Goal: Task Accomplishment & Management: Manage account settings

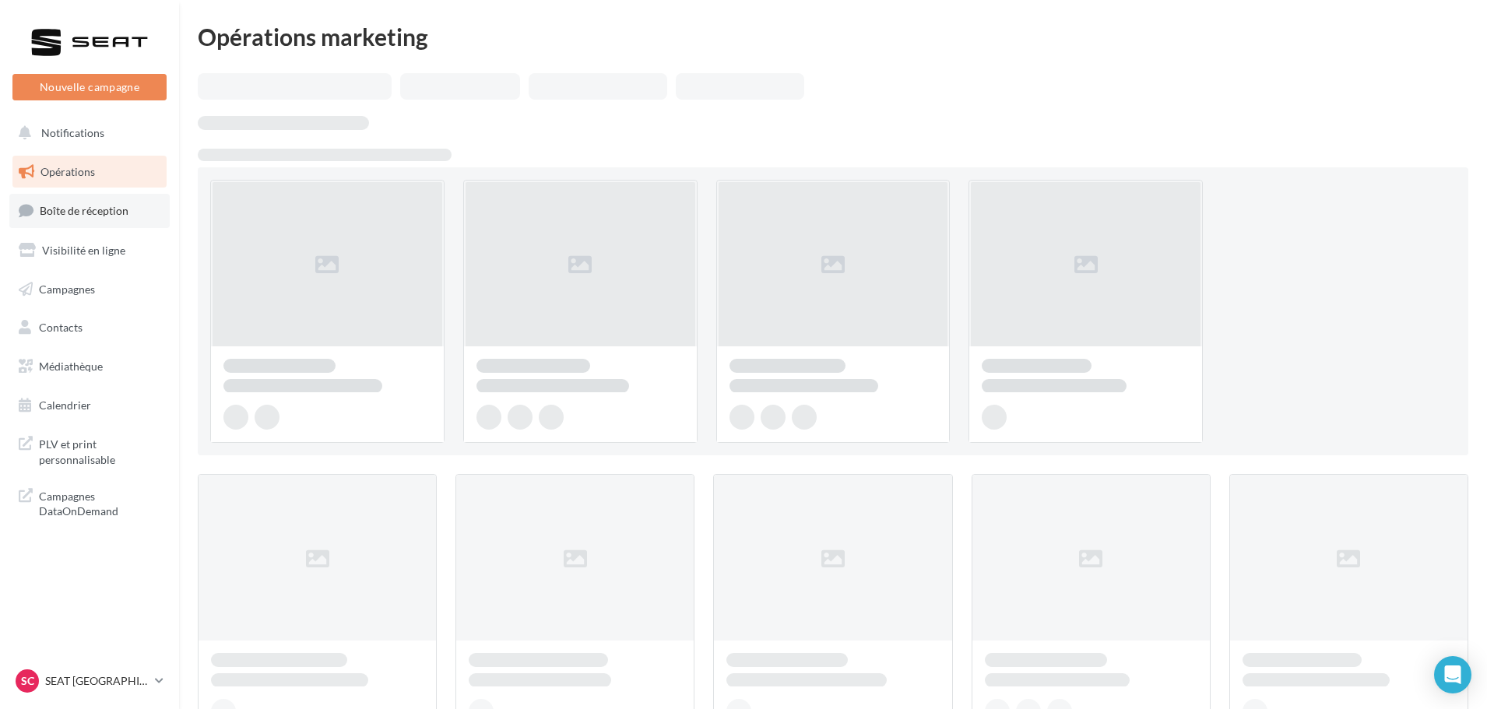
click at [85, 207] on span "Boîte de réception" at bounding box center [84, 210] width 89 height 13
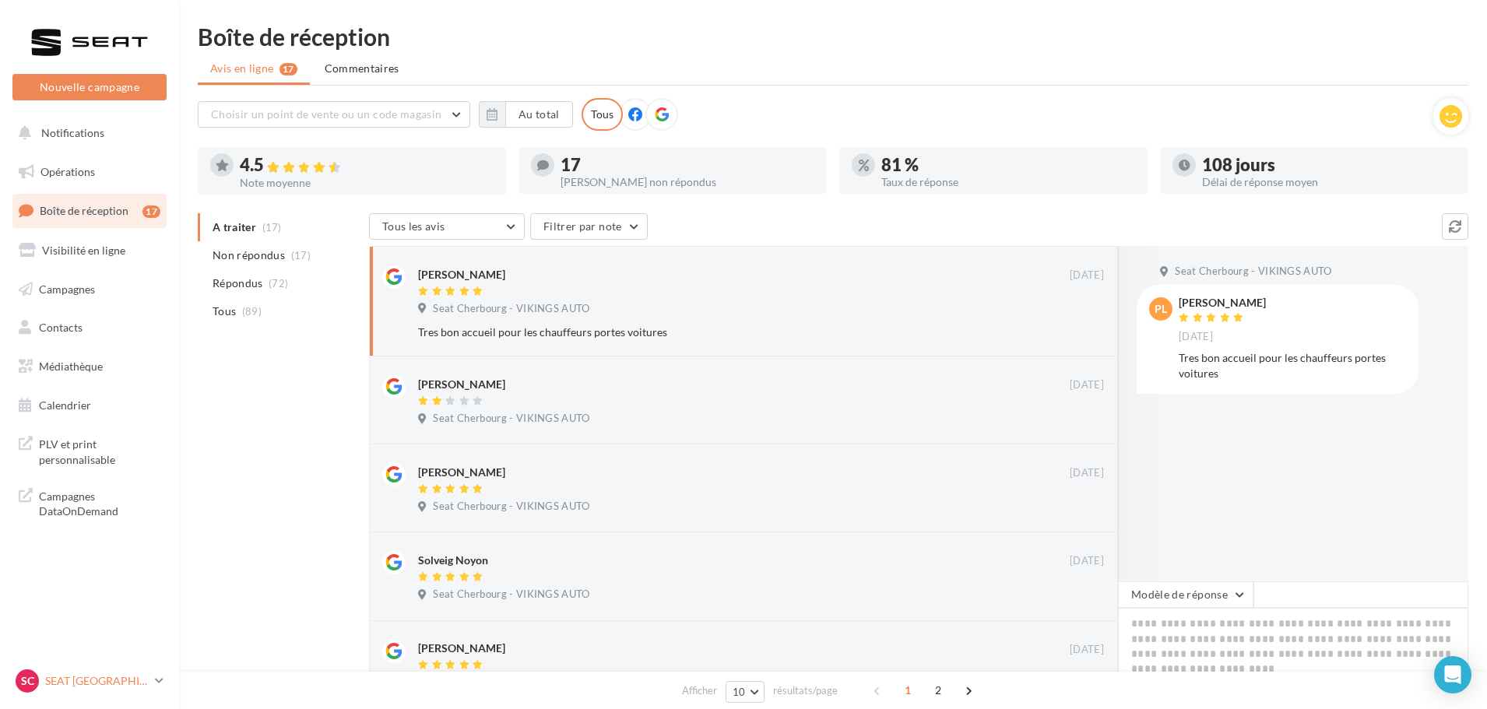
click at [91, 682] on p "SEAT [GEOGRAPHIC_DATA]" at bounding box center [97, 682] width 104 height 16
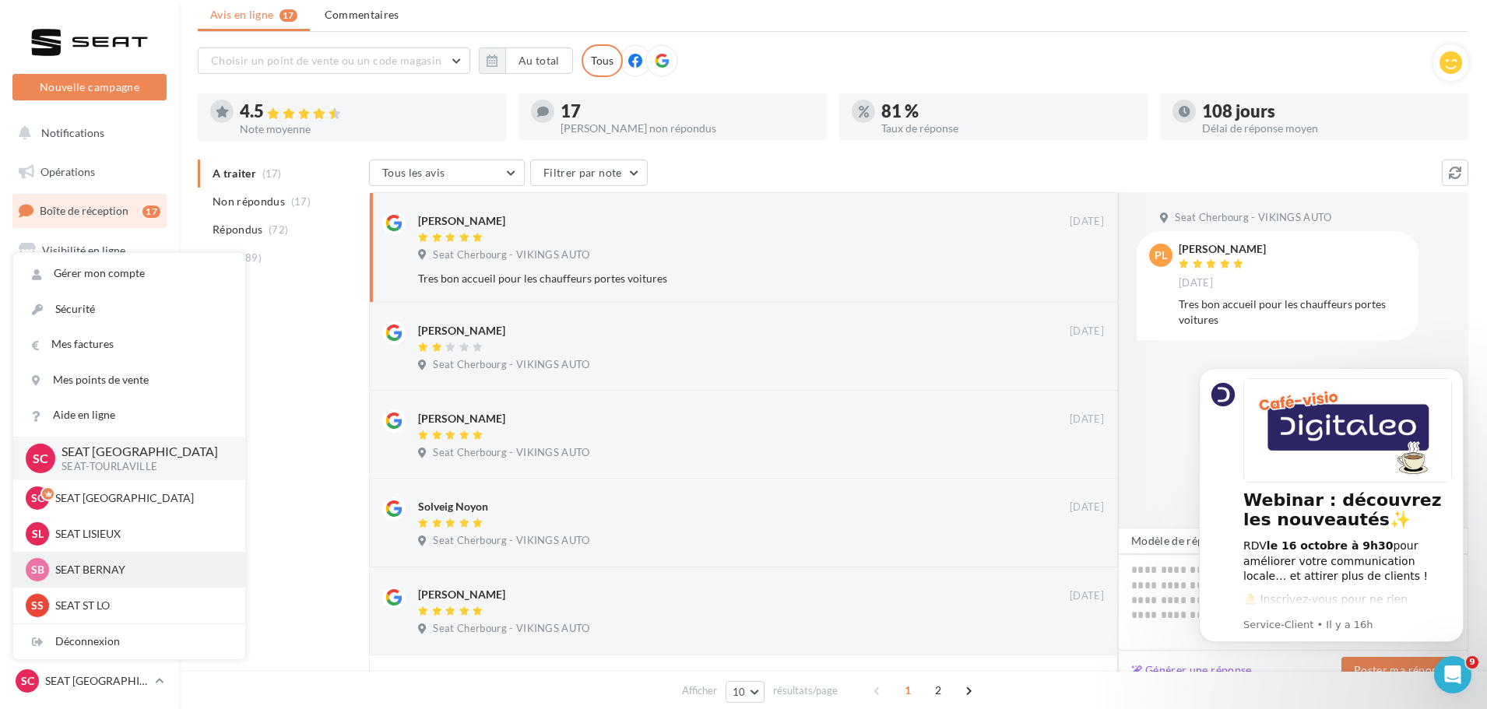
scroll to position [78, 0]
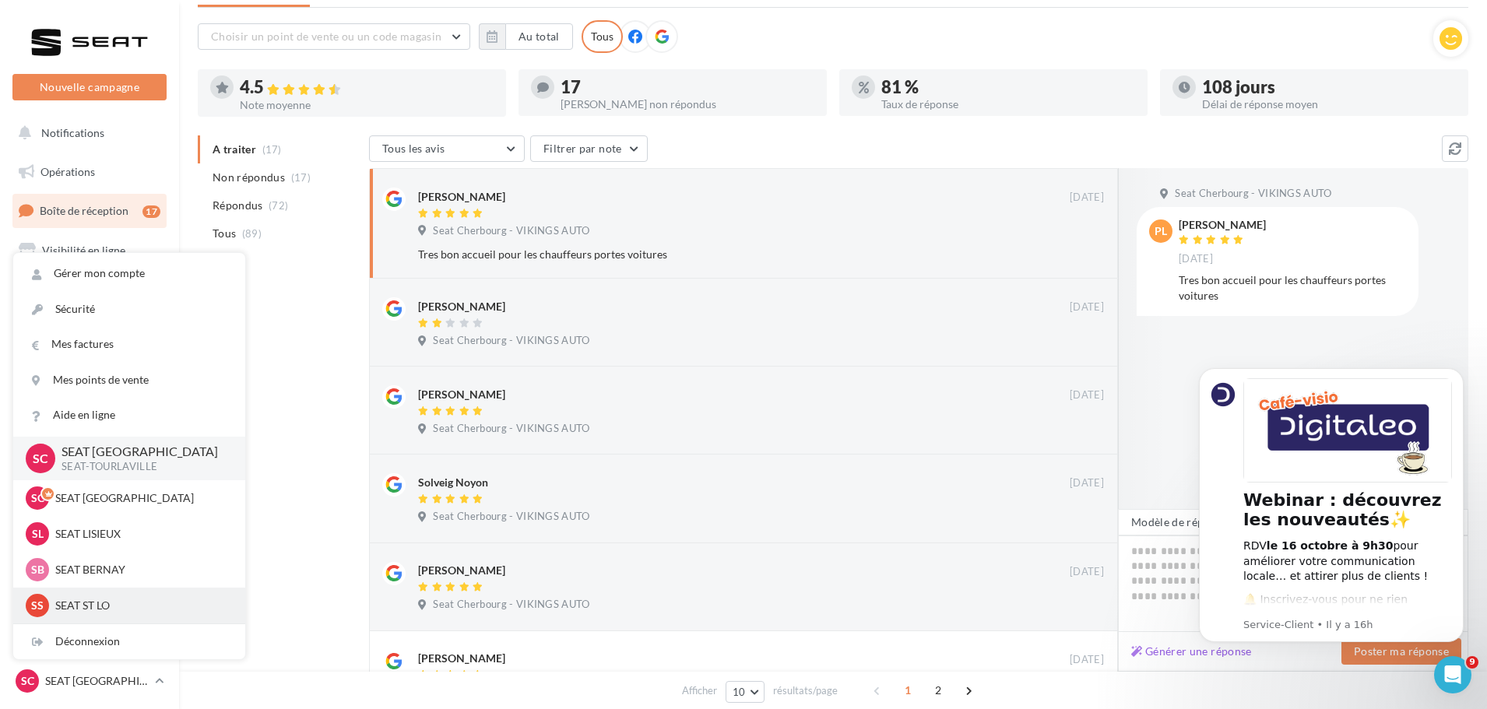
click at [86, 603] on p "SEAT ST LO" at bounding box center [140, 606] width 171 height 16
